Goal: Task Accomplishment & Management: Complete application form

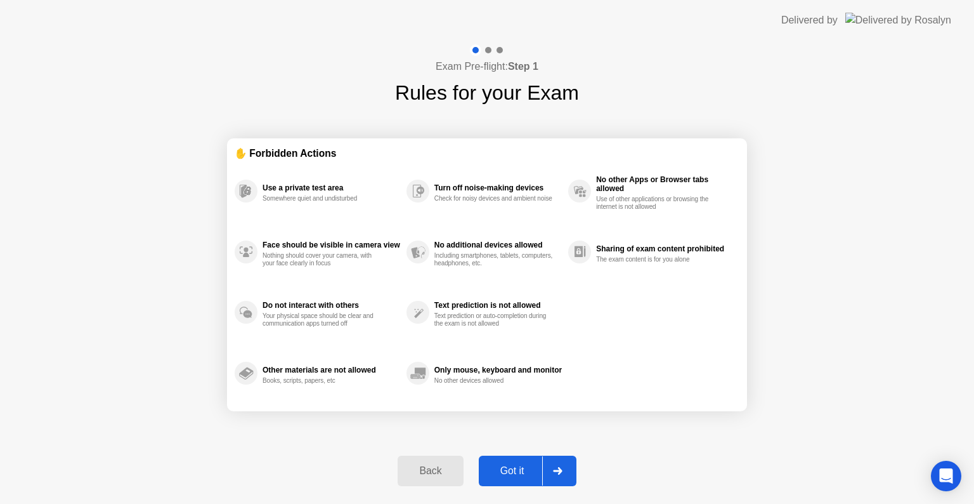
click at [523, 467] on div "Got it" at bounding box center [513, 470] width 60 height 11
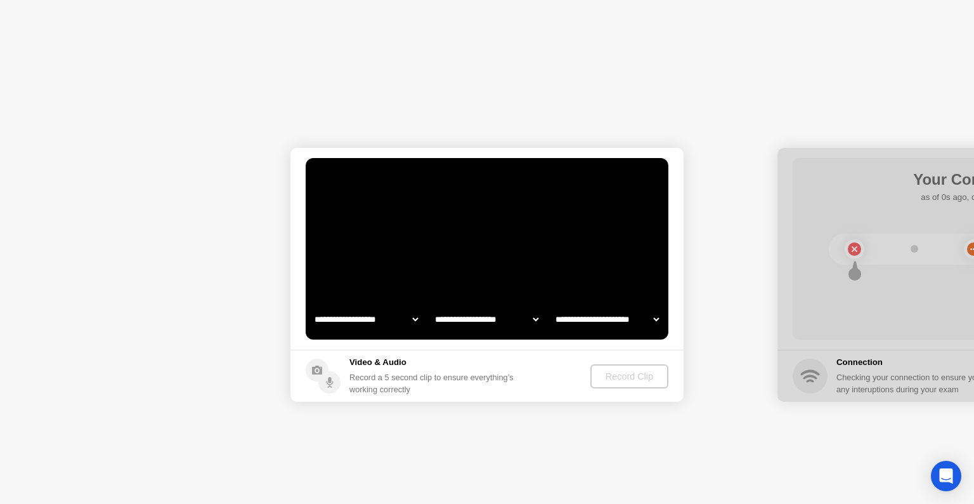
select select "**********"
select select "*******"
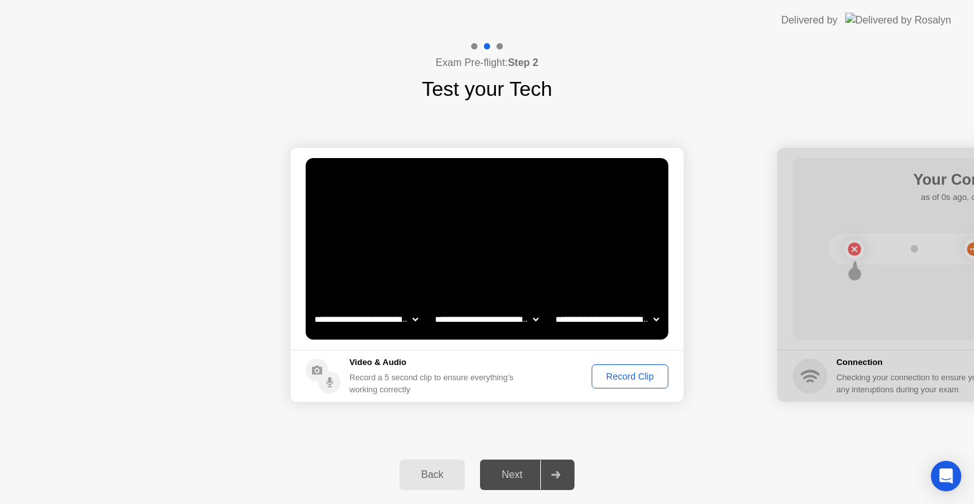
click at [623, 380] on div "Record Clip" at bounding box center [630, 376] width 68 height 10
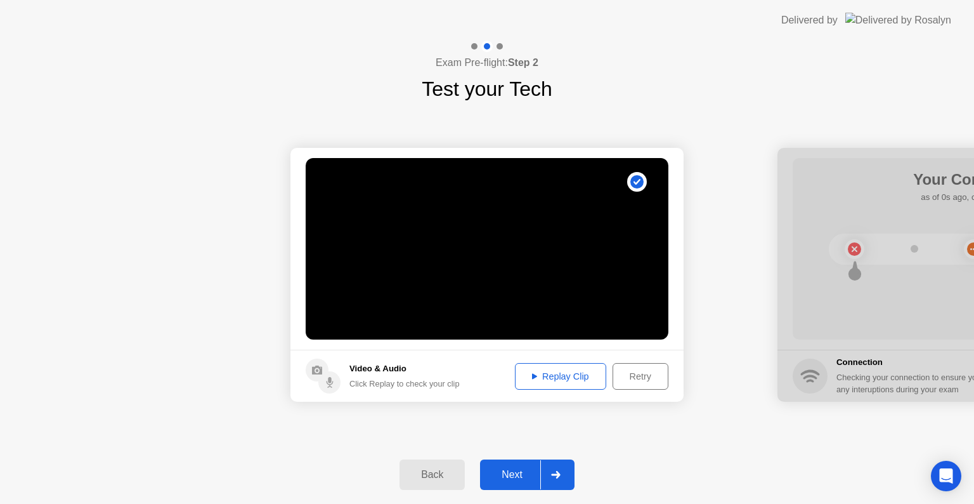
click at [508, 472] on div "Next" at bounding box center [512, 474] width 56 height 11
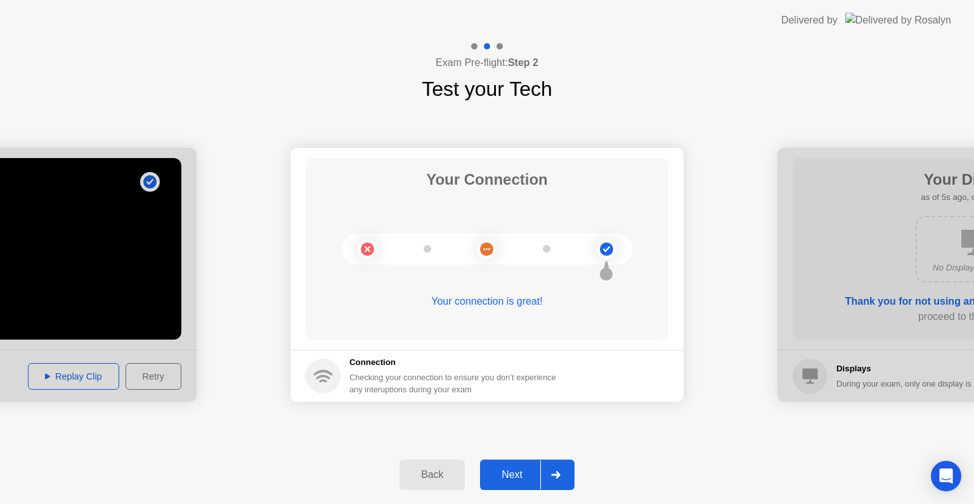
click at [519, 479] on div "Next" at bounding box center [512, 474] width 56 height 11
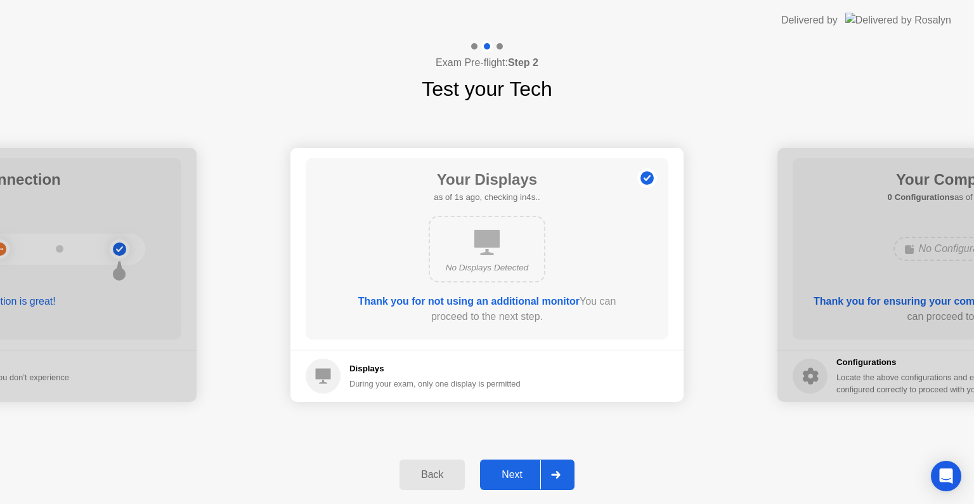
click at [519, 479] on div "Next" at bounding box center [512, 474] width 56 height 11
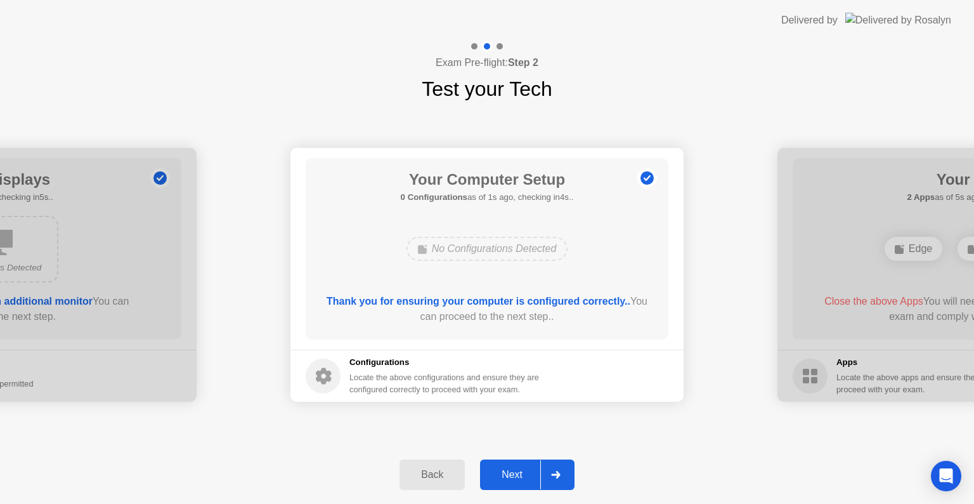
click at [519, 479] on div "Next" at bounding box center [512, 474] width 56 height 11
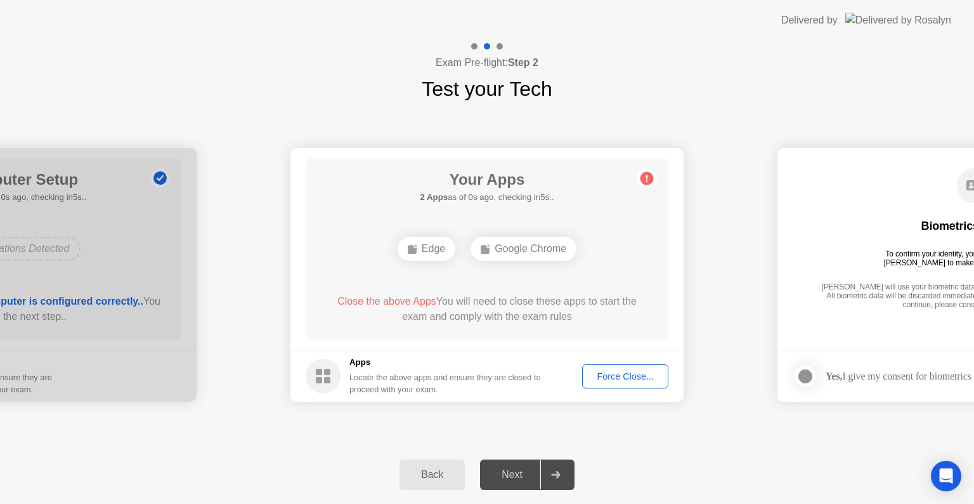
click at [606, 377] on div "Force Close..." at bounding box center [625, 376] width 77 height 10
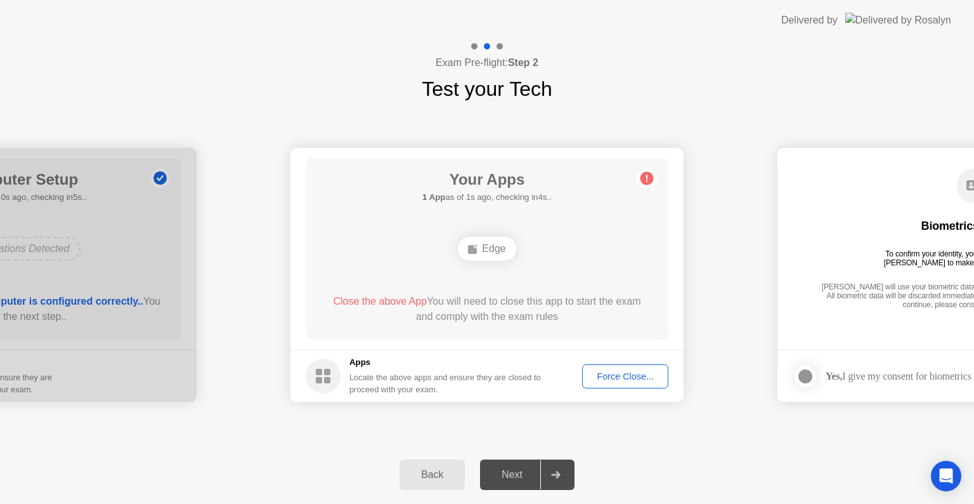
click at [639, 373] on div "Force Close..." at bounding box center [625, 376] width 77 height 10
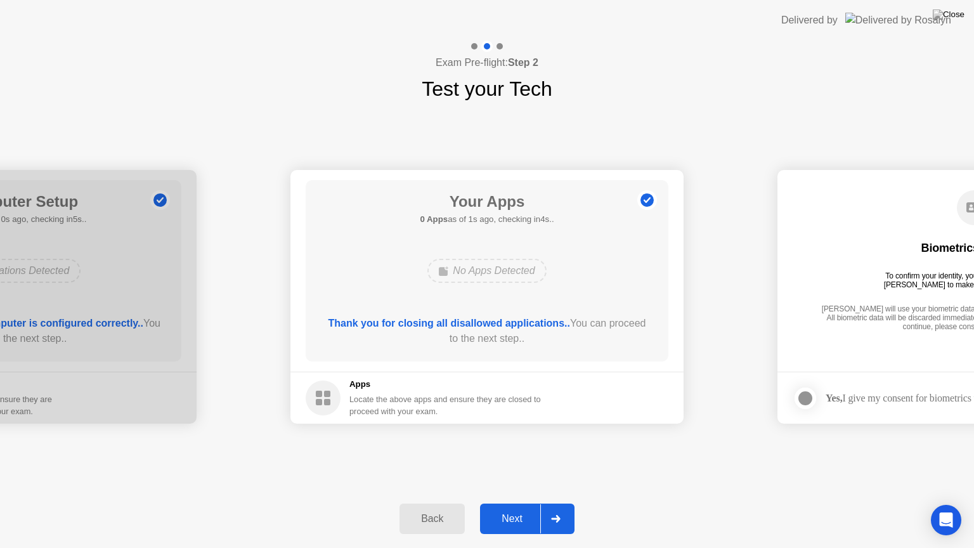
click at [515, 503] on div "Next" at bounding box center [512, 518] width 56 height 11
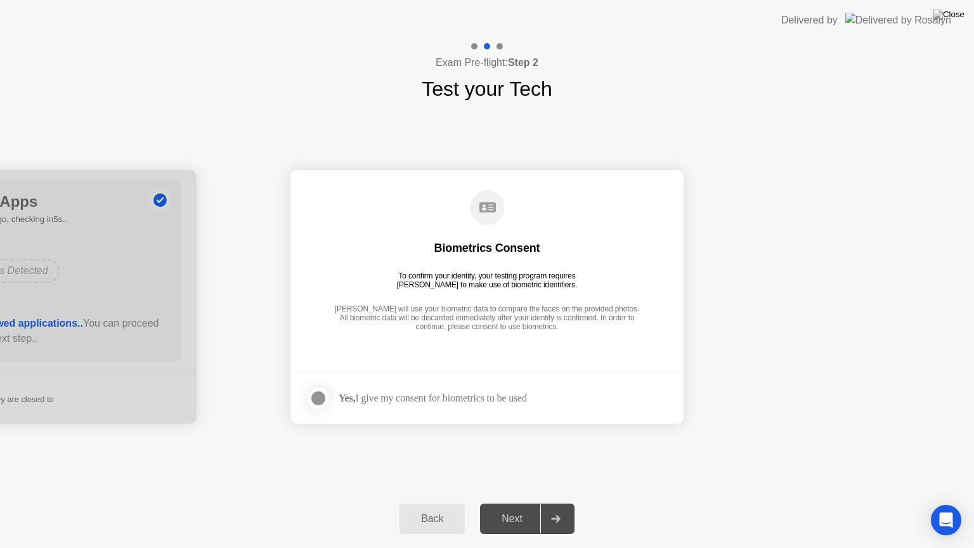
click at [324, 399] on div at bounding box center [318, 398] width 15 height 15
click at [515, 503] on div "Next" at bounding box center [512, 518] width 56 height 11
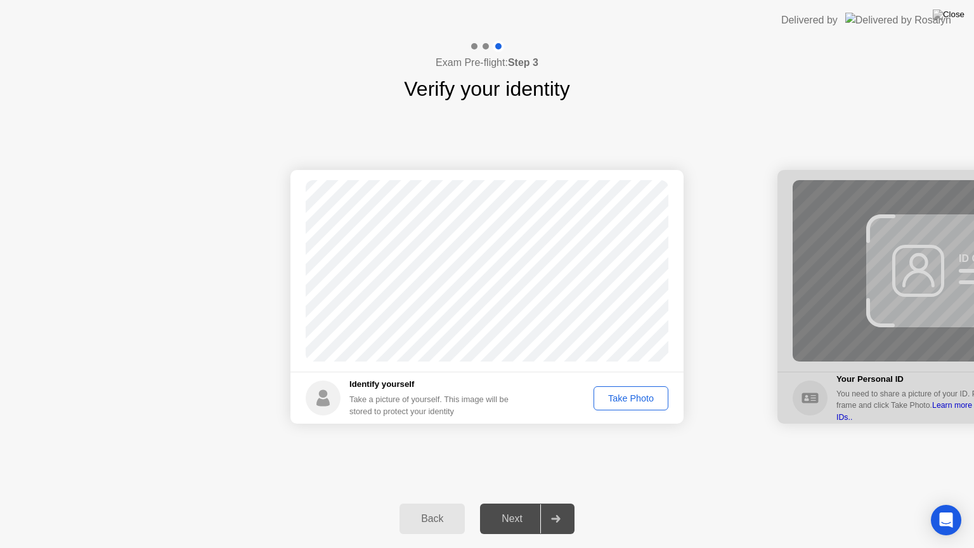
click at [627, 401] on div "Take Photo" at bounding box center [631, 398] width 66 height 10
click at [521, 503] on div "Next" at bounding box center [512, 518] width 56 height 11
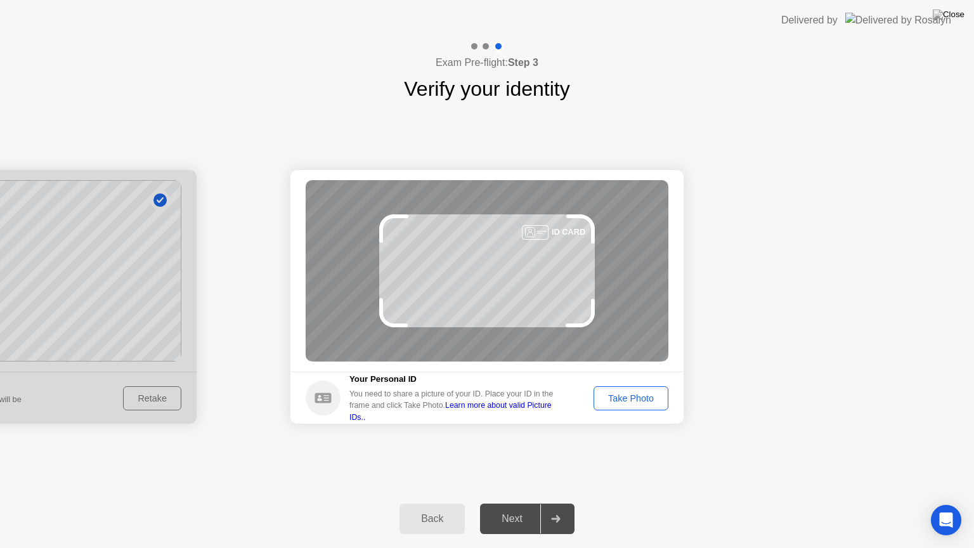
click at [634, 397] on div "Take Photo" at bounding box center [631, 398] width 66 height 10
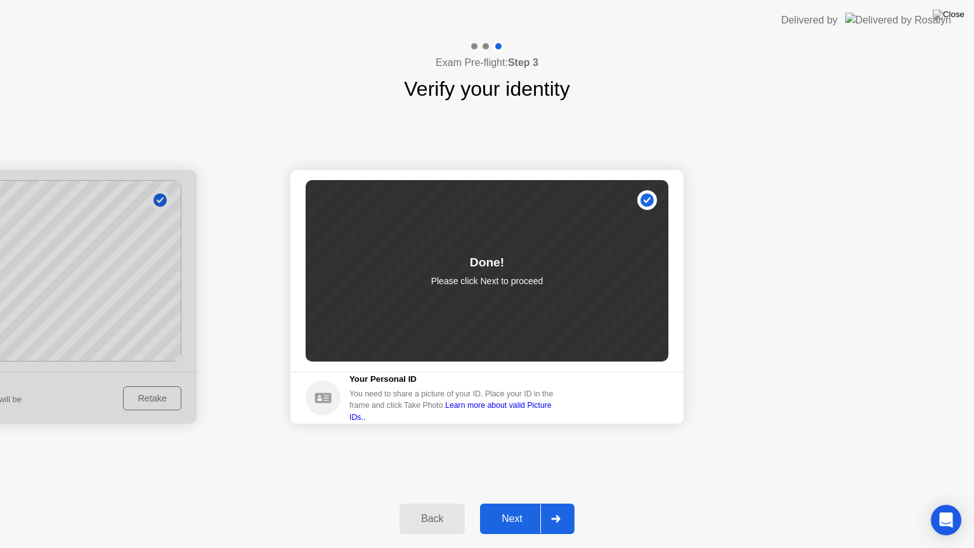
click at [509, 503] on div "Next" at bounding box center [512, 518] width 56 height 11
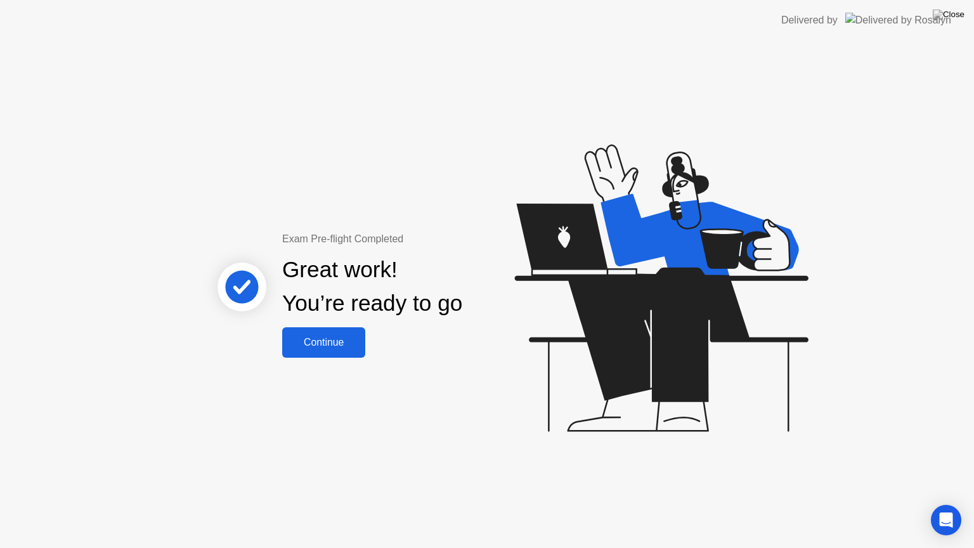
click at [353, 343] on div "Continue" at bounding box center [323, 342] width 75 height 11
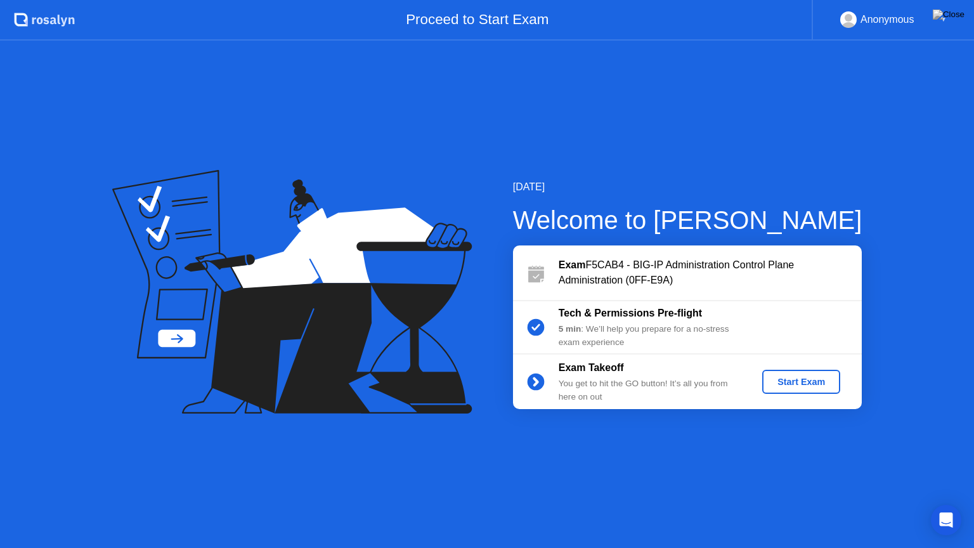
click at [797, 377] on div "Start Exam" at bounding box center [802, 382] width 68 height 10
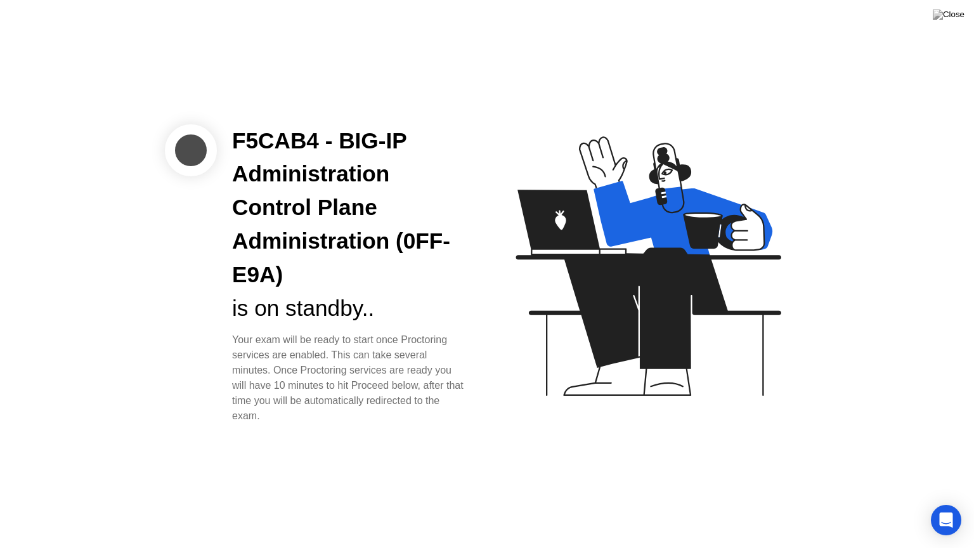
click at [218, 371] on div "F5CAB4 - BIG-IP Administration Control Plane Administration (0FF-E9A) is on sta…" at bounding box center [349, 274] width 265 height 300
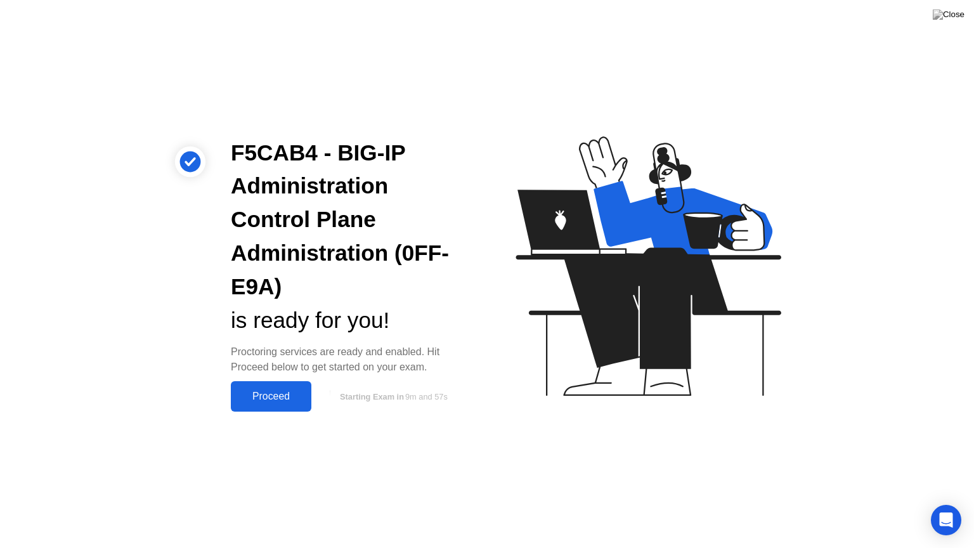
click at [293, 386] on button "Proceed" at bounding box center [271, 396] width 81 height 30
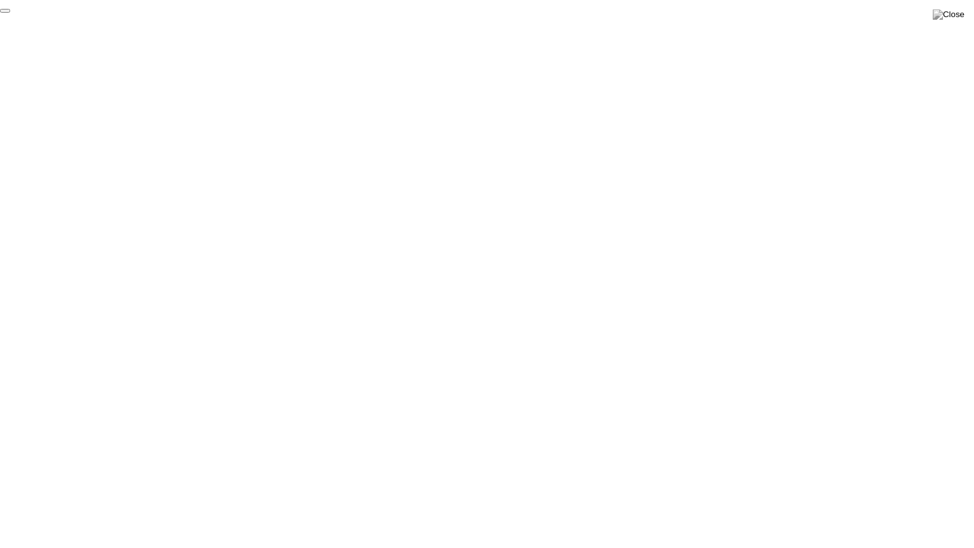
click div "End Proctoring Session"
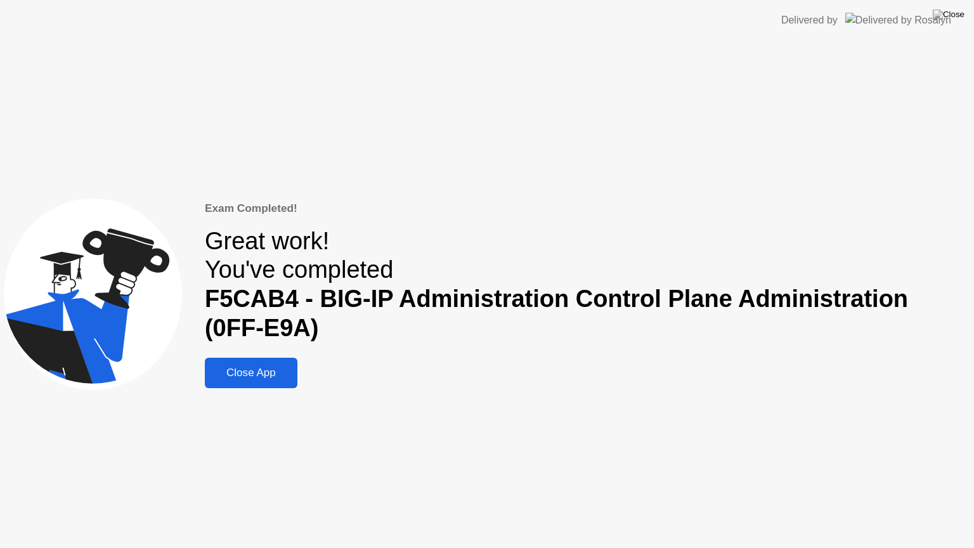
click at [279, 374] on div "Close App" at bounding box center [251, 373] width 85 height 13
